Goal: Task Accomplishment & Management: Manage account settings

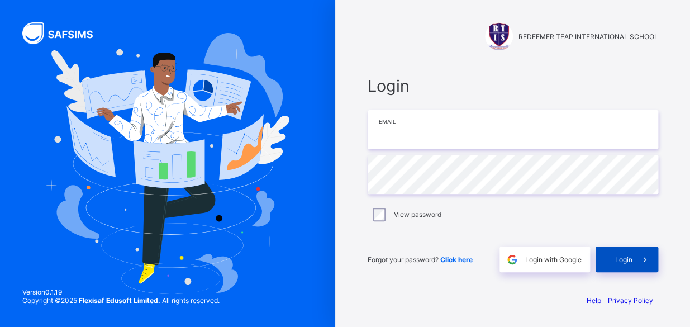
type input "**********"
click at [627, 257] on span "Login" at bounding box center [623, 259] width 17 height 8
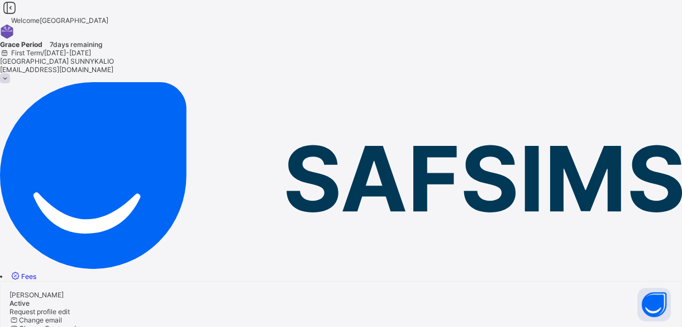
click at [36, 272] on link "Fees" at bounding box center [22, 276] width 27 height 8
click at [212, 289] on div "Student List" at bounding box center [341, 293] width 682 height 8
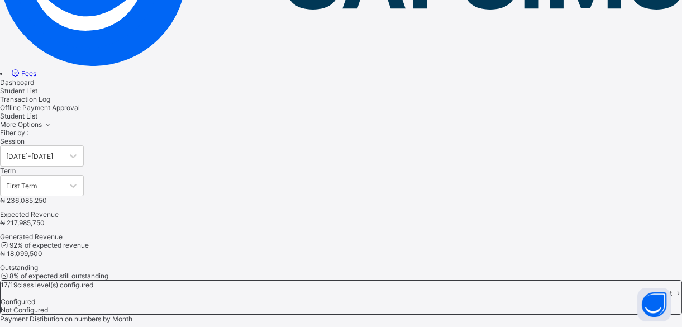
scroll to position [81, 0]
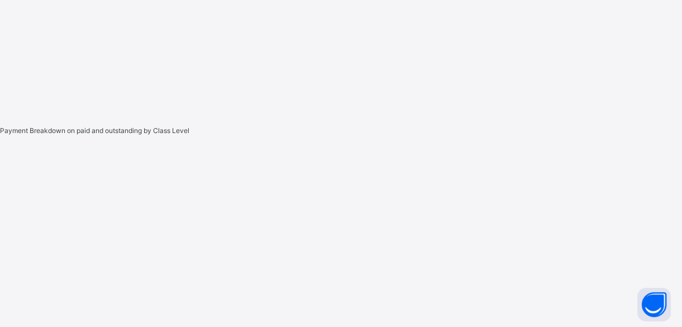
scroll to position [569, 0]
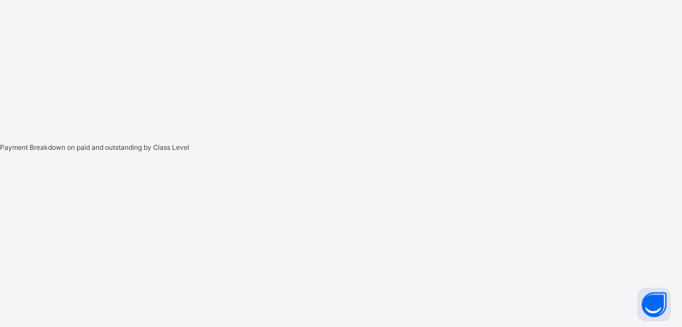
scroll to position [585, 0]
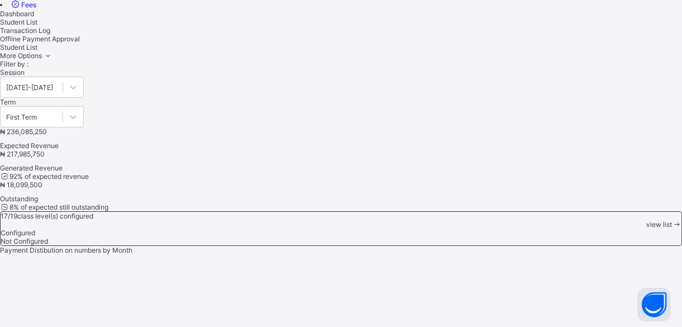
scroll to position [561, 0]
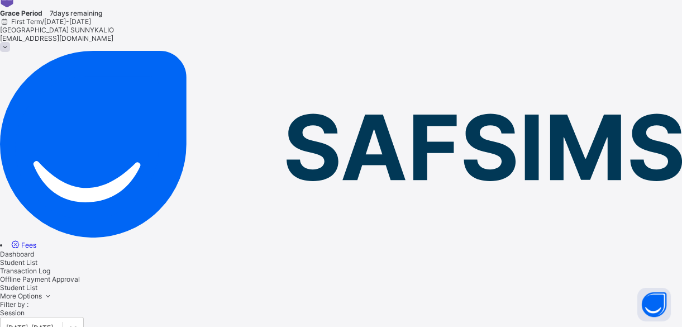
scroll to position [11, 0]
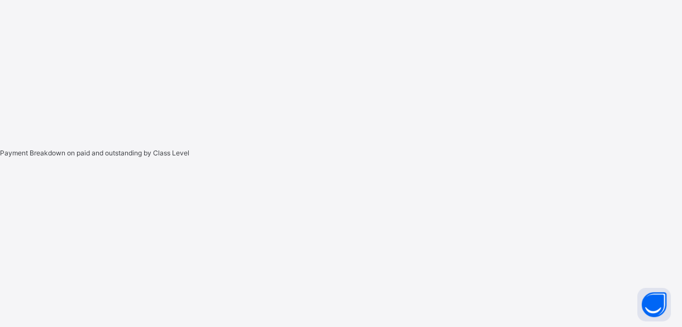
scroll to position [569, 0]
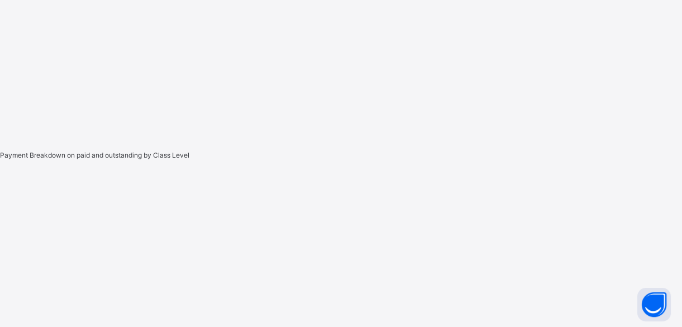
scroll to position [593, 0]
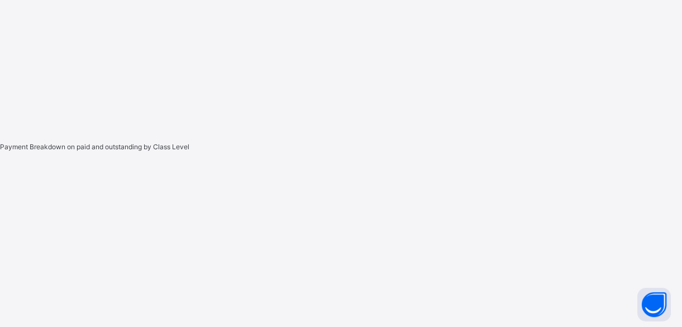
scroll to position [601, 0]
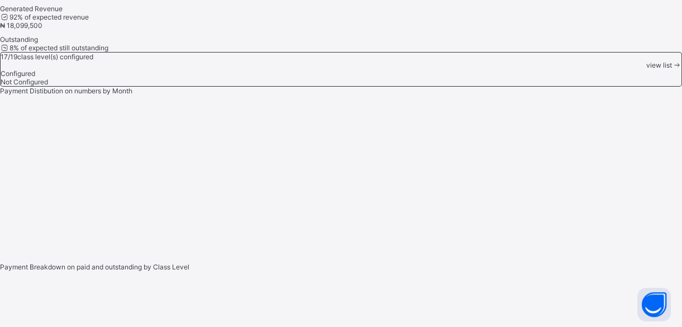
scroll to position [569, 0]
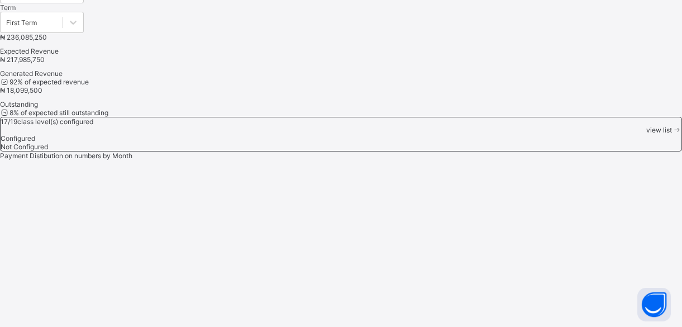
scroll to position [577, 0]
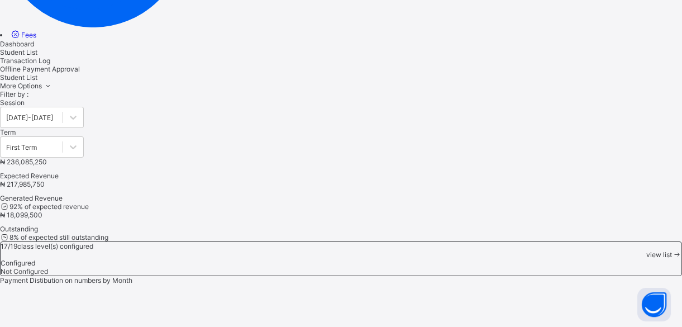
scroll to position [394, 0]
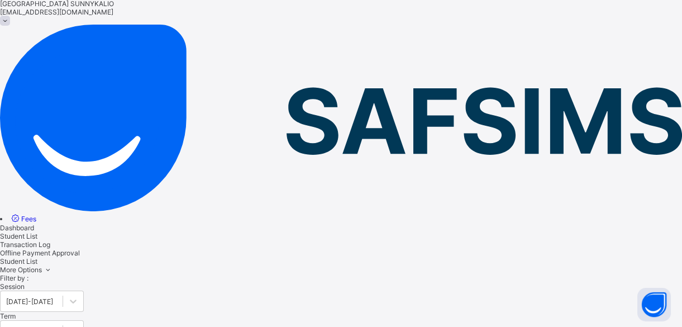
scroll to position [17, 0]
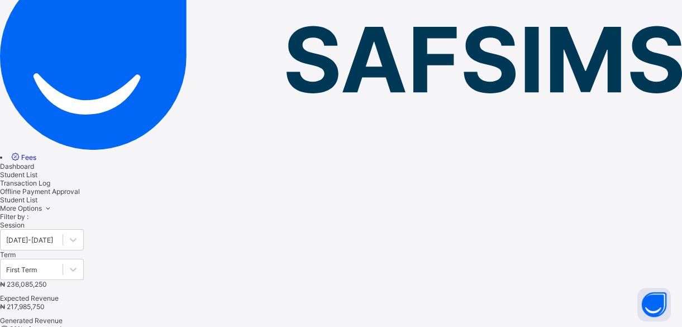
scroll to position [101, 0]
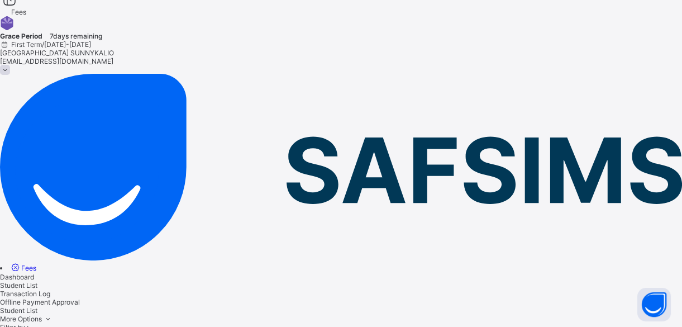
scroll to position [2, 0]
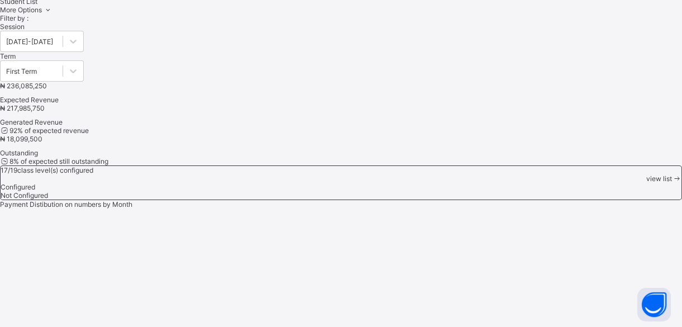
scroll to position [264, 0]
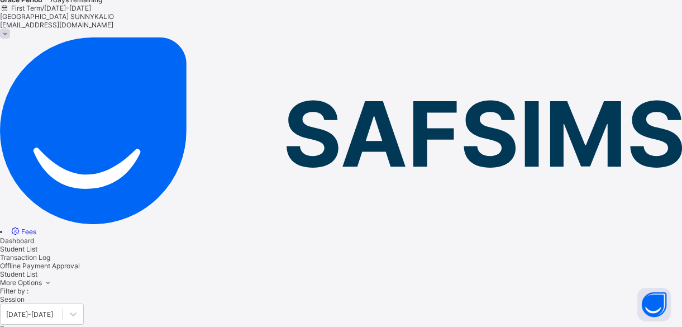
scroll to position [0, 0]
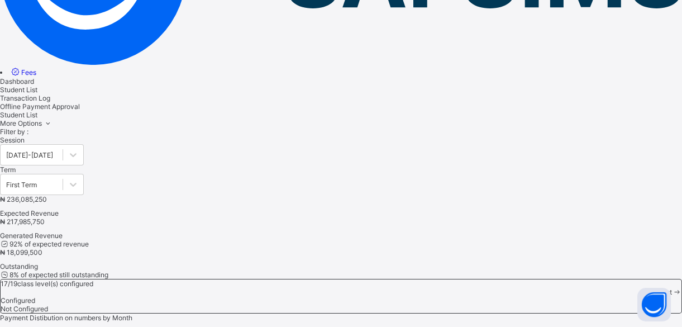
scroll to position [196, 0]
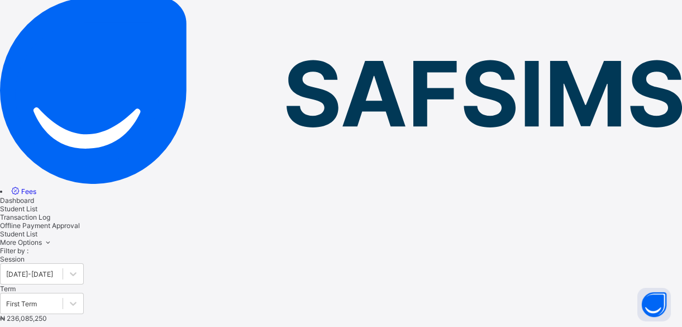
scroll to position [44, 0]
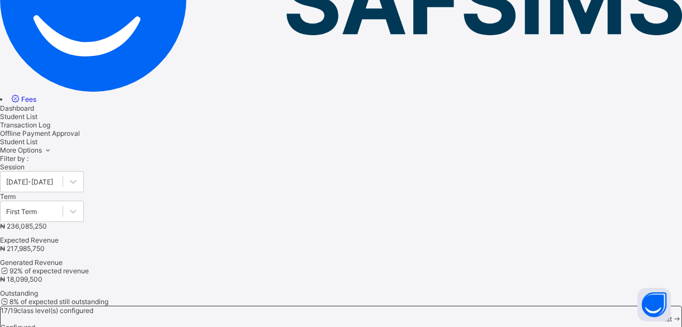
scroll to position [86, 0]
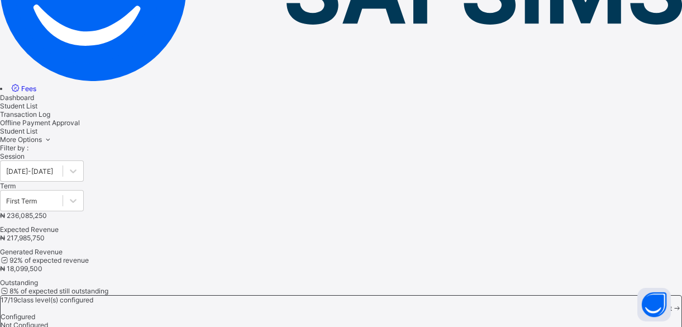
scroll to position [50, 0]
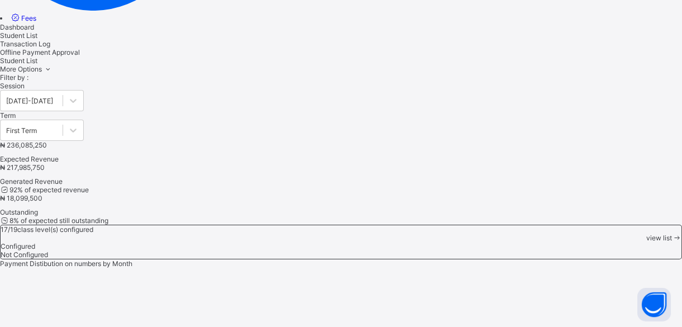
scroll to position [276, 0]
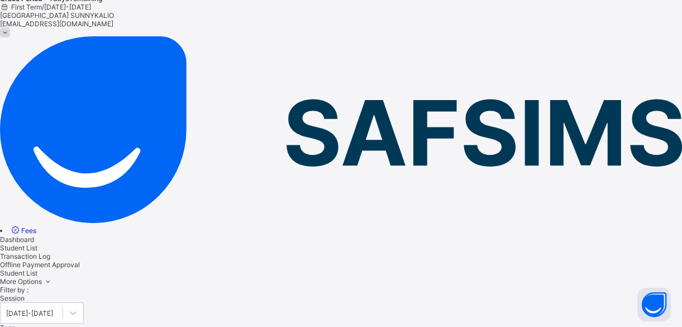
scroll to position [22, 0]
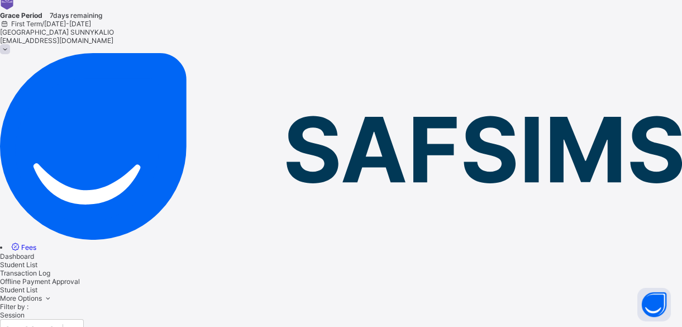
scroll to position [22, 0]
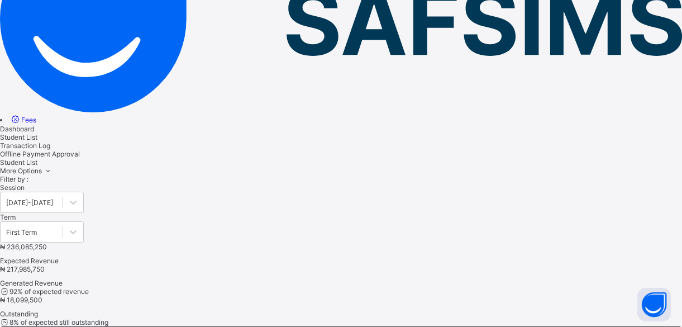
scroll to position [0, 0]
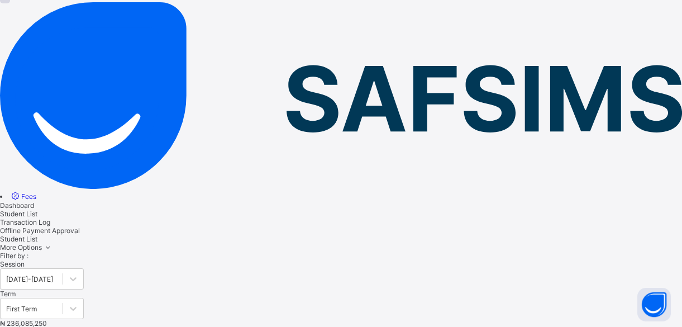
scroll to position [50, 0]
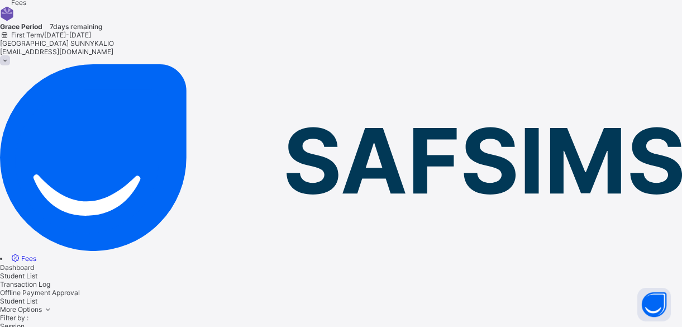
scroll to position [0, 0]
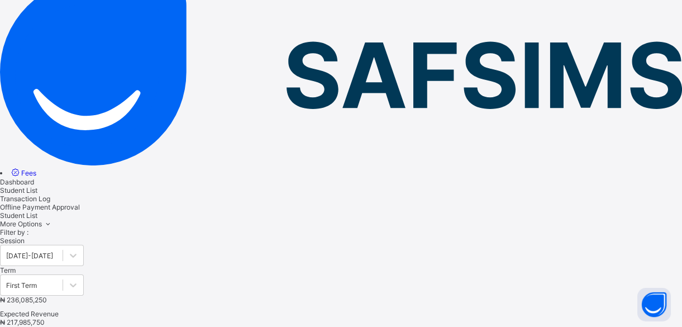
scroll to position [93, 0]
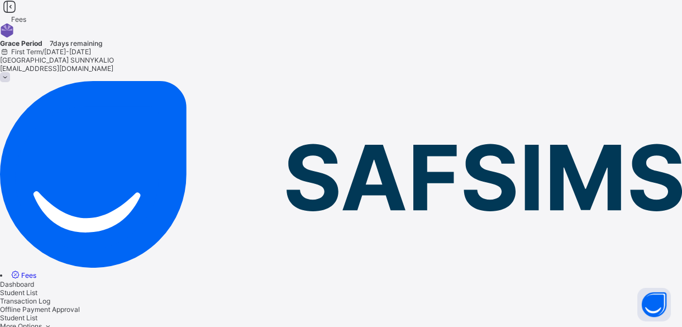
scroll to position [0, 0]
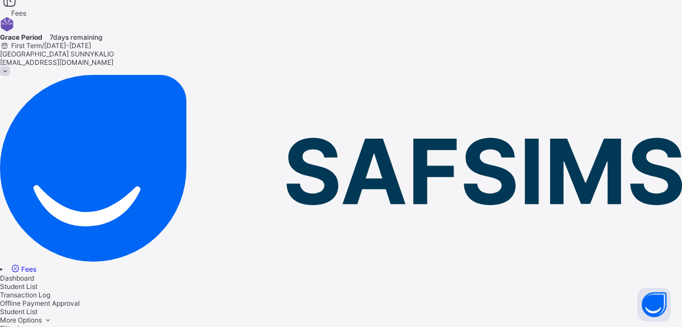
scroll to position [0, 0]
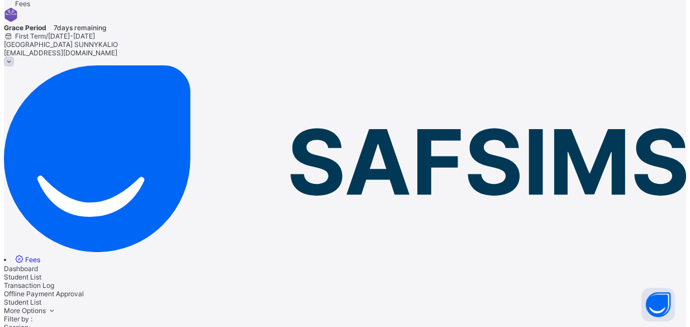
scroll to position [0, 0]
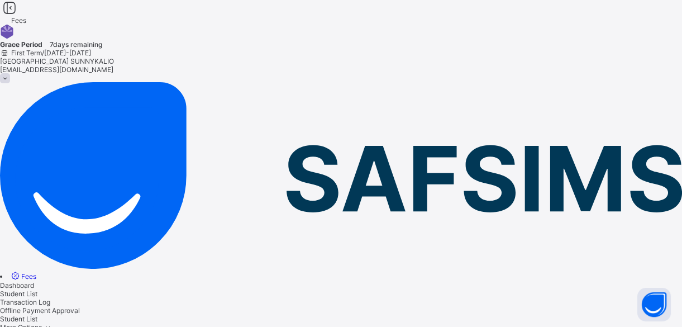
click at [10, 73] on span at bounding box center [5, 78] width 10 height 10
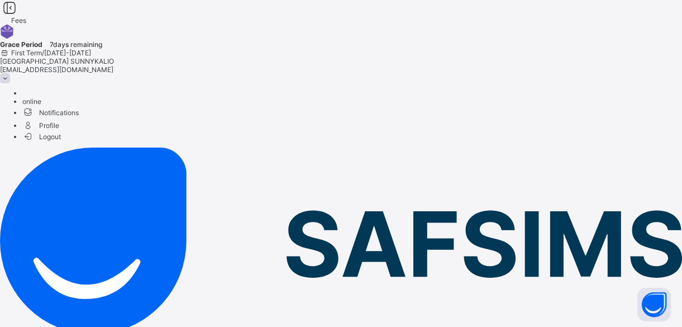
click at [61, 131] on span "Logout" at bounding box center [41, 137] width 39 height 12
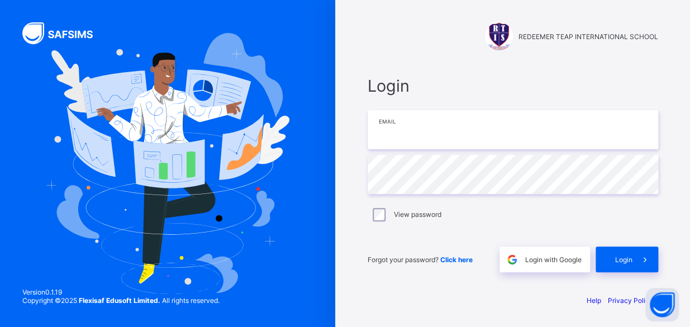
type input "**********"
